Goal: Check status: Check status

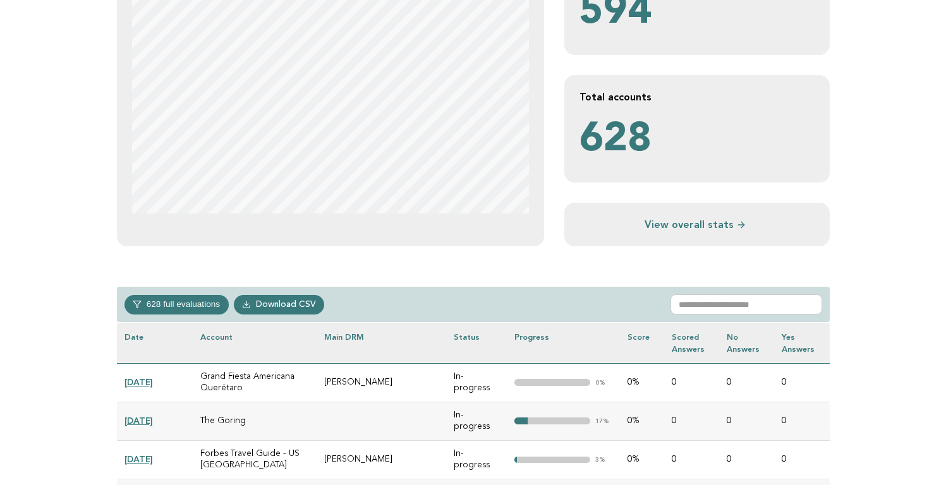
scroll to position [351, 0]
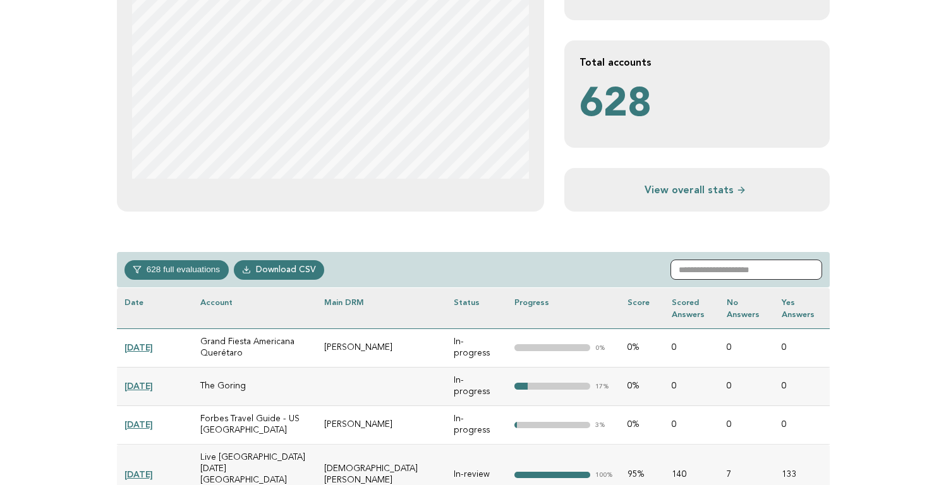
click at [722, 267] on input "text" at bounding box center [746, 270] width 152 height 20
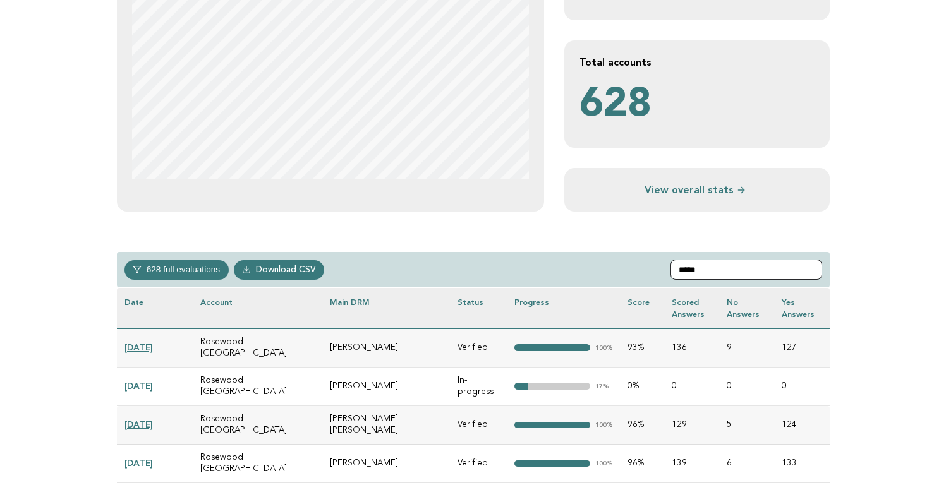
type input "*****"
click at [151, 381] on link "[DATE]" at bounding box center [138, 386] width 28 height 10
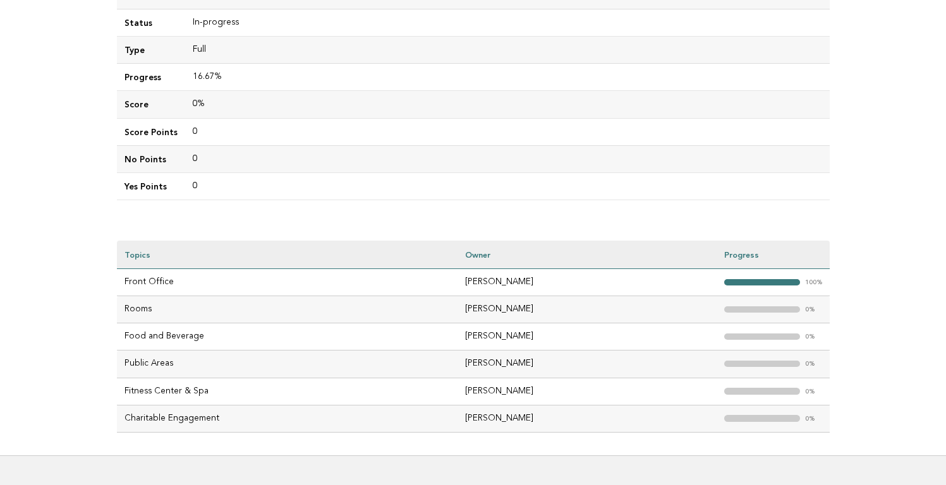
scroll to position [301, 0]
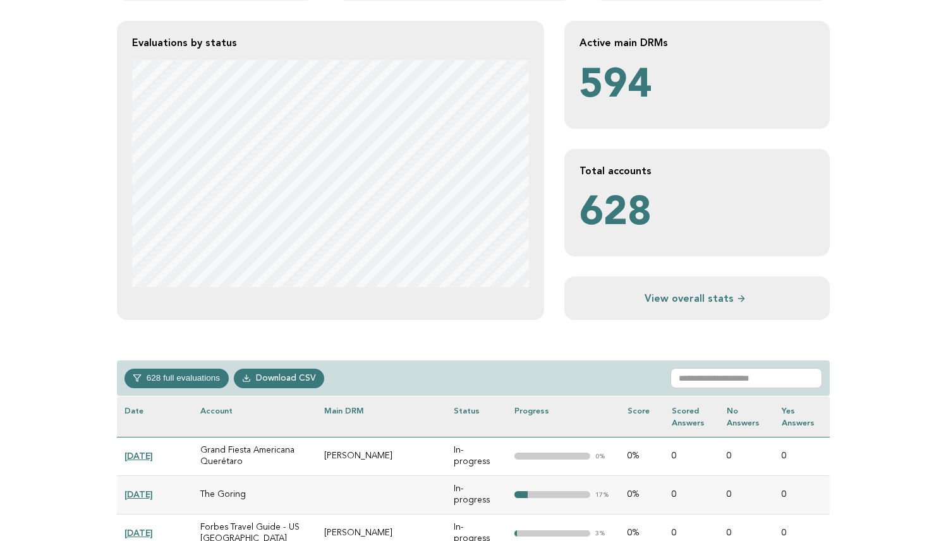
scroll to position [254, 0]
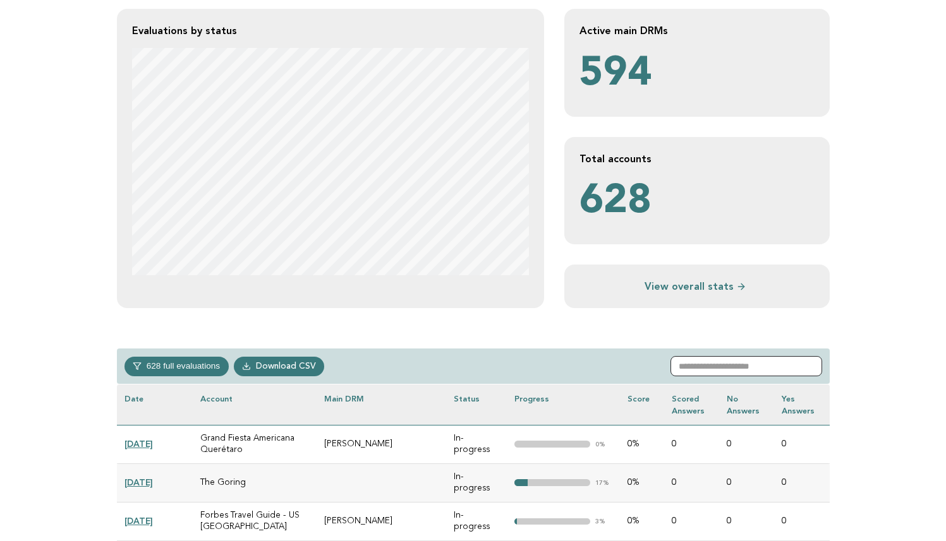
click at [707, 375] on input "text" at bounding box center [746, 366] width 152 height 20
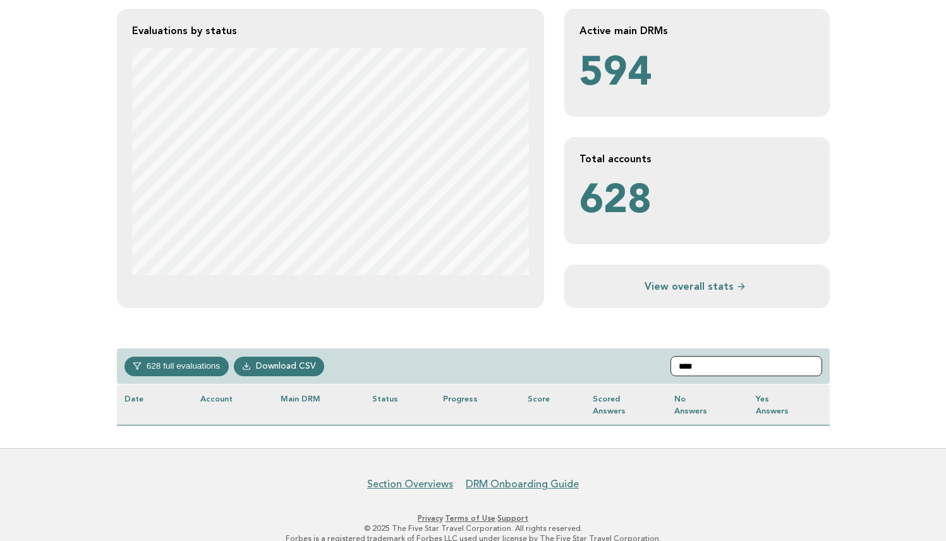
scroll to position [272, 0]
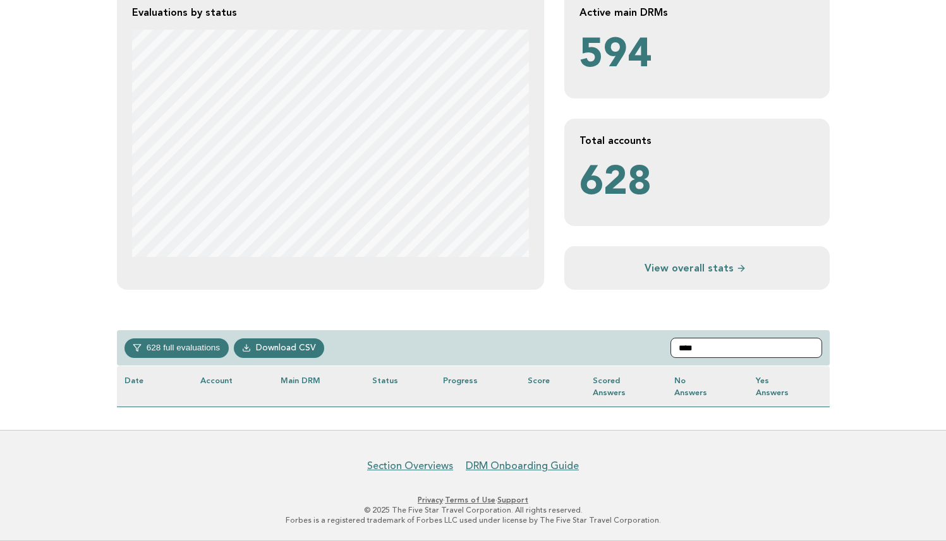
drag, startPoint x: 716, startPoint y: 351, endPoint x: 643, endPoint y: 347, distance: 73.4
click at [644, 347] on div "628 full evaluations In-progress 236 In-review 29 Completed 56 Verified 307 Dow…" at bounding box center [473, 348] width 713 height 36
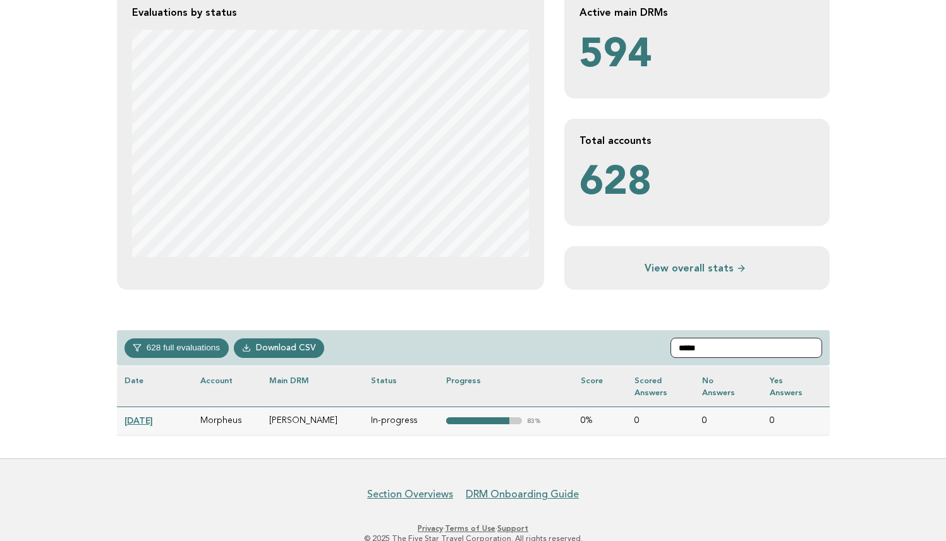
type input "*****"
click at [138, 420] on link "2025-04-29" at bounding box center [138, 421] width 28 height 10
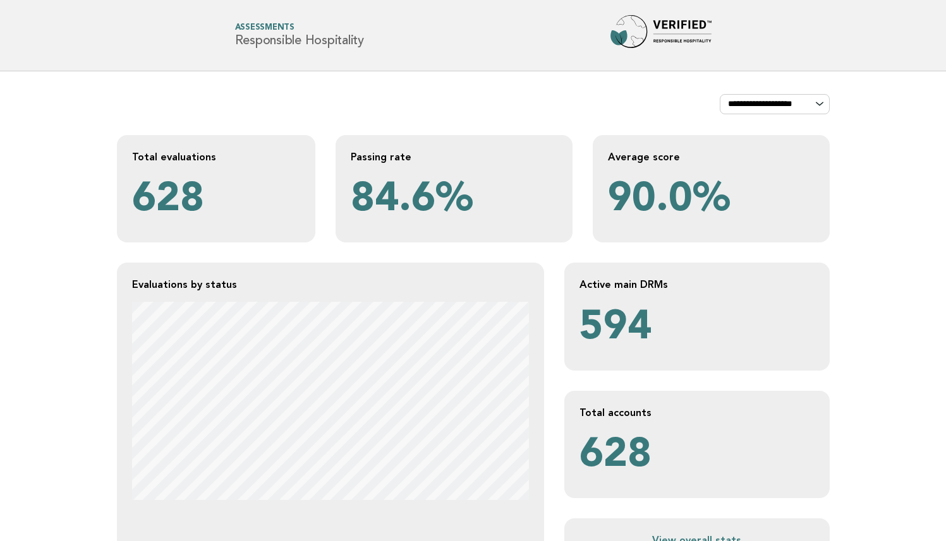
scroll to position [272, 0]
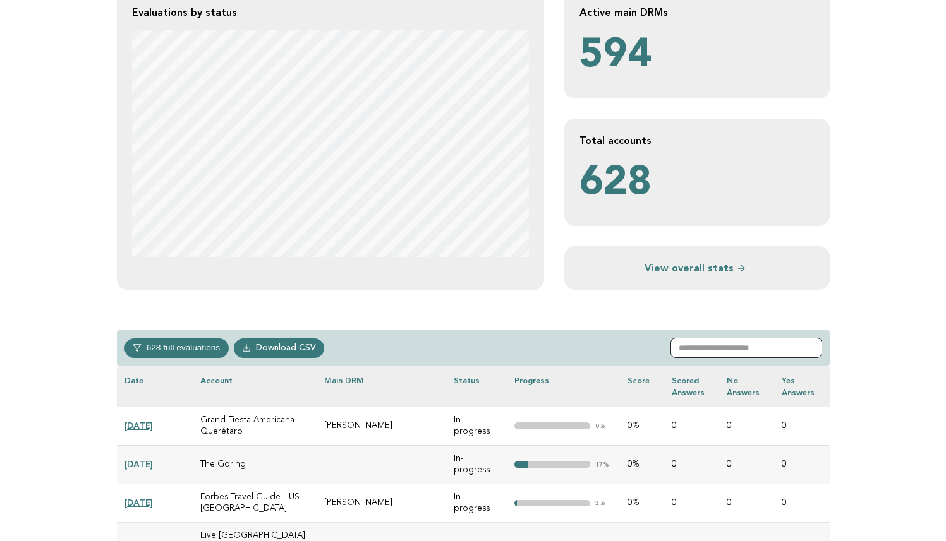
click at [723, 344] on input "text" at bounding box center [746, 348] width 152 height 20
drag, startPoint x: 723, startPoint y: 347, endPoint x: 637, endPoint y: 340, distance: 86.3
click at [637, 340] on div "628 full evaluations In-progress 236 In-review 29 Completed 56 Verified 307 Dow…" at bounding box center [473, 348] width 713 height 36
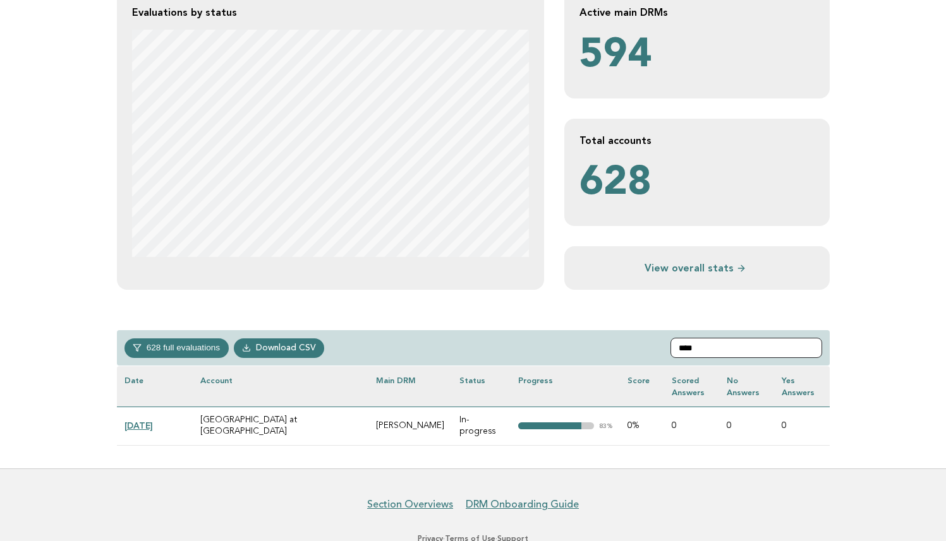
type input "****"
click at [153, 421] on link "[DATE]" at bounding box center [138, 426] width 28 height 10
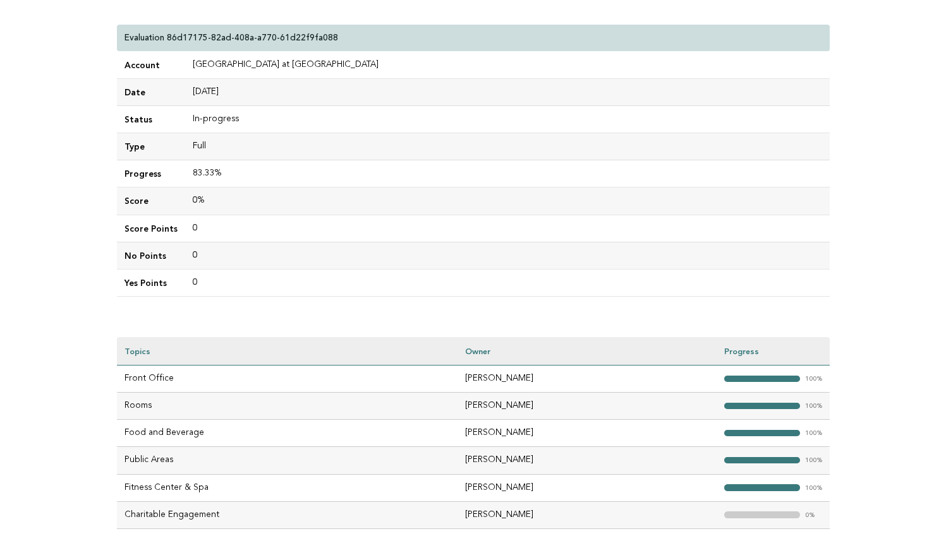
scroll to position [244, 0]
